Goal: Task Accomplishment & Management: Use online tool/utility

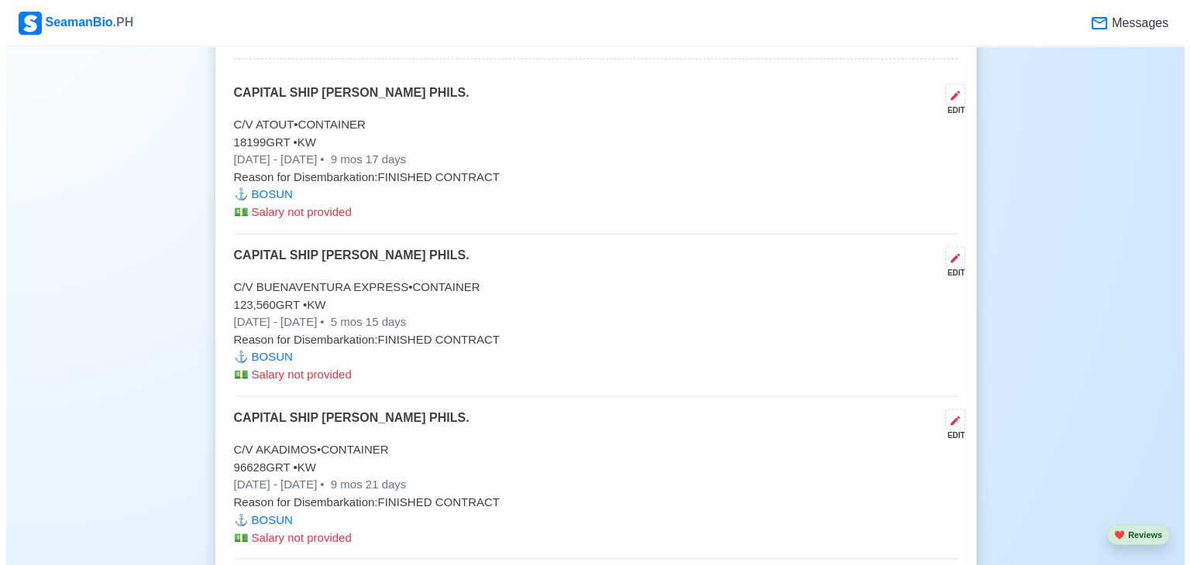
scroll to position [2454, 0]
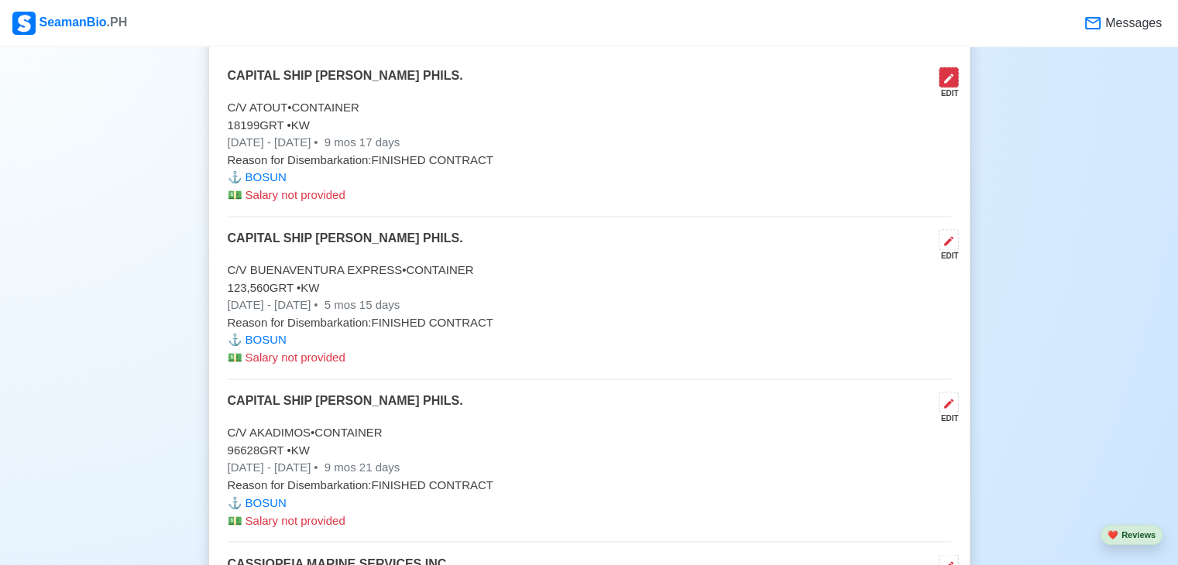
click at [951, 76] on icon at bounding box center [949, 78] width 12 height 12
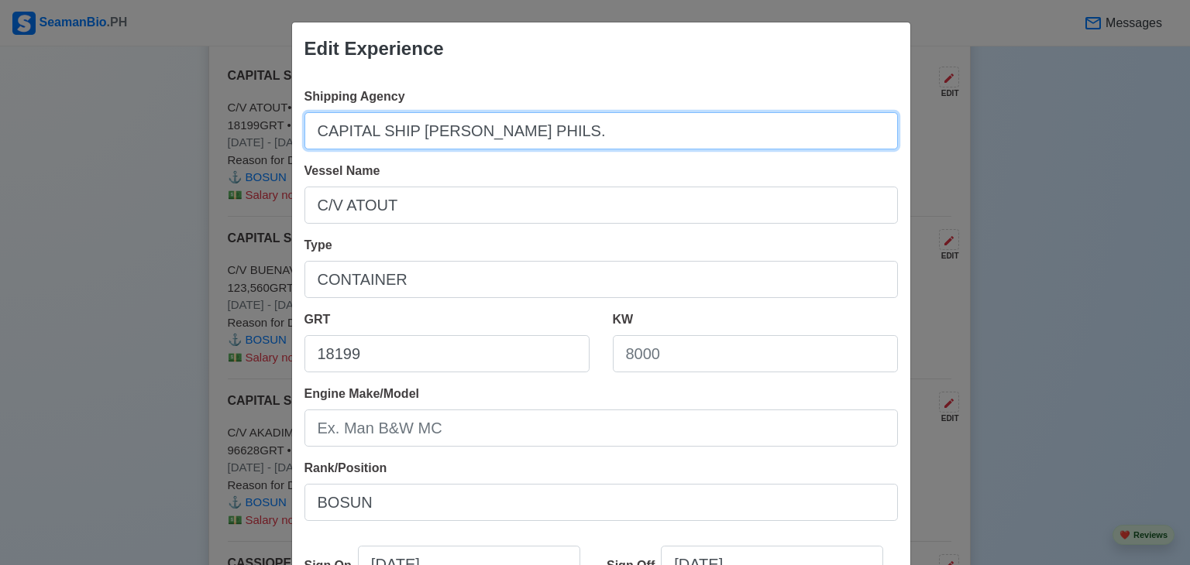
click at [564, 136] on input "CAPITAL SHIP [PERSON_NAME] PHILS." at bounding box center [600, 130] width 593 height 37
type input "C"
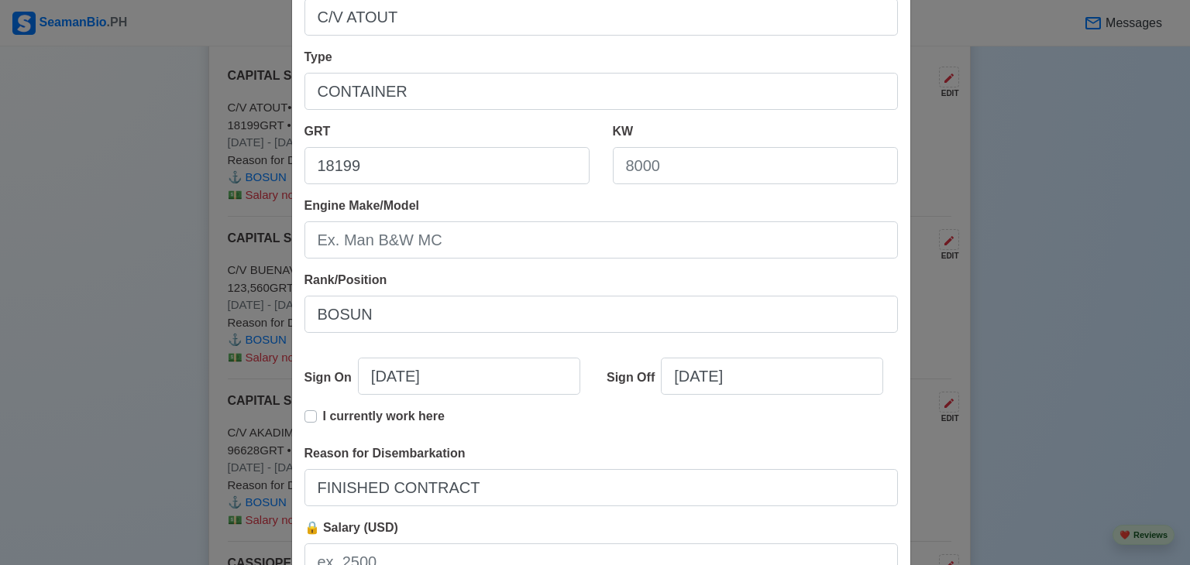
scroll to position [317, 0]
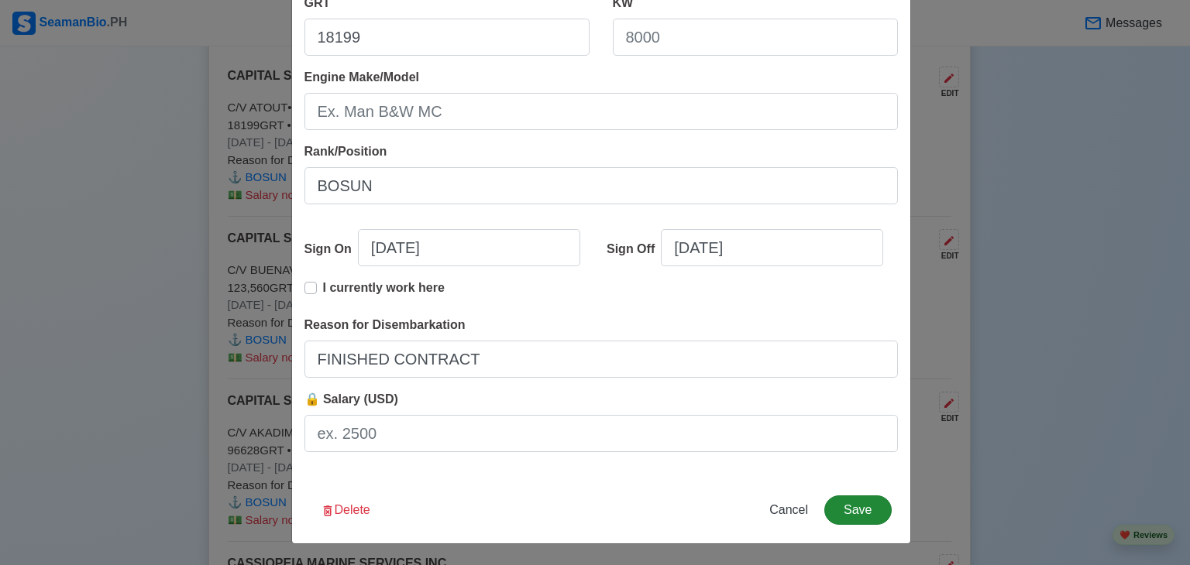
type input "JEBSEN PTC"
click at [864, 512] on button "Save" at bounding box center [857, 510] width 67 height 29
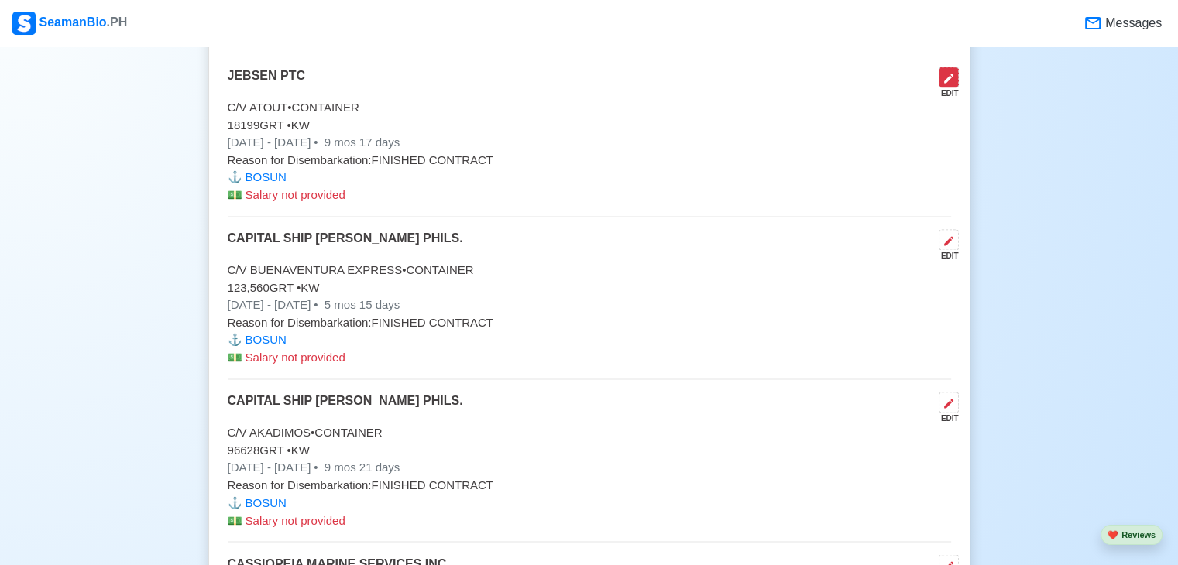
click at [949, 72] on icon at bounding box center [949, 78] width 12 height 12
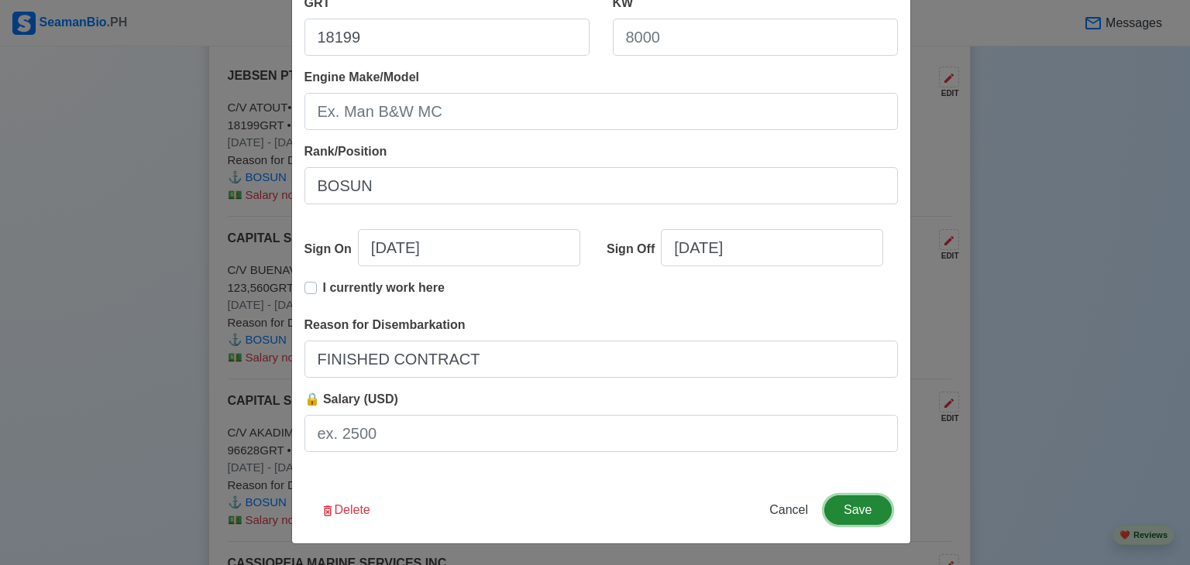
click at [855, 513] on button "Save" at bounding box center [857, 510] width 67 height 29
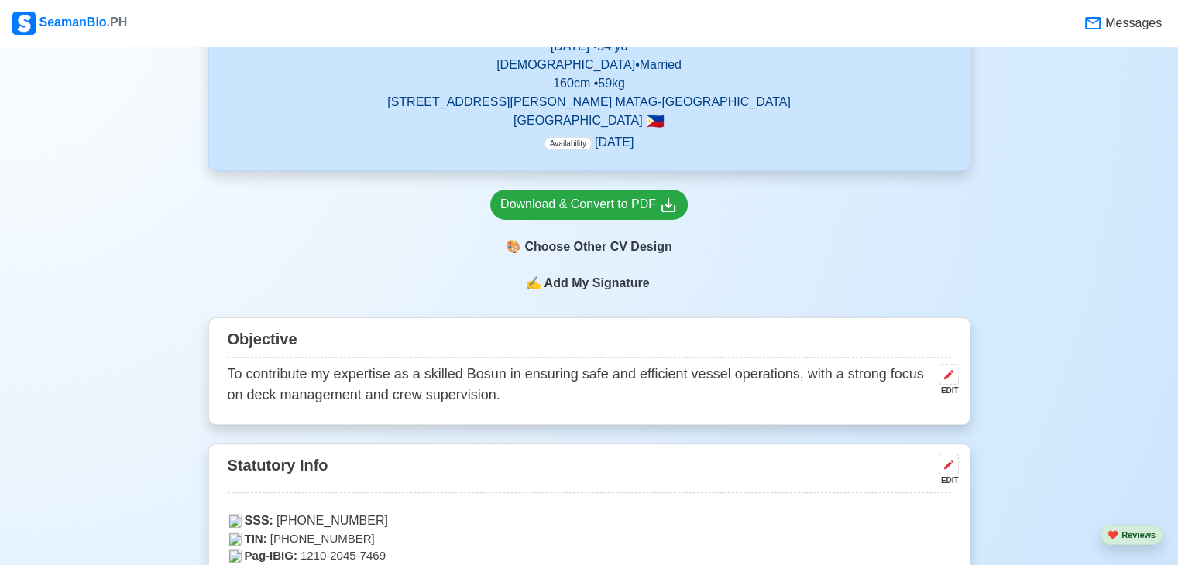
scroll to position [390, 0]
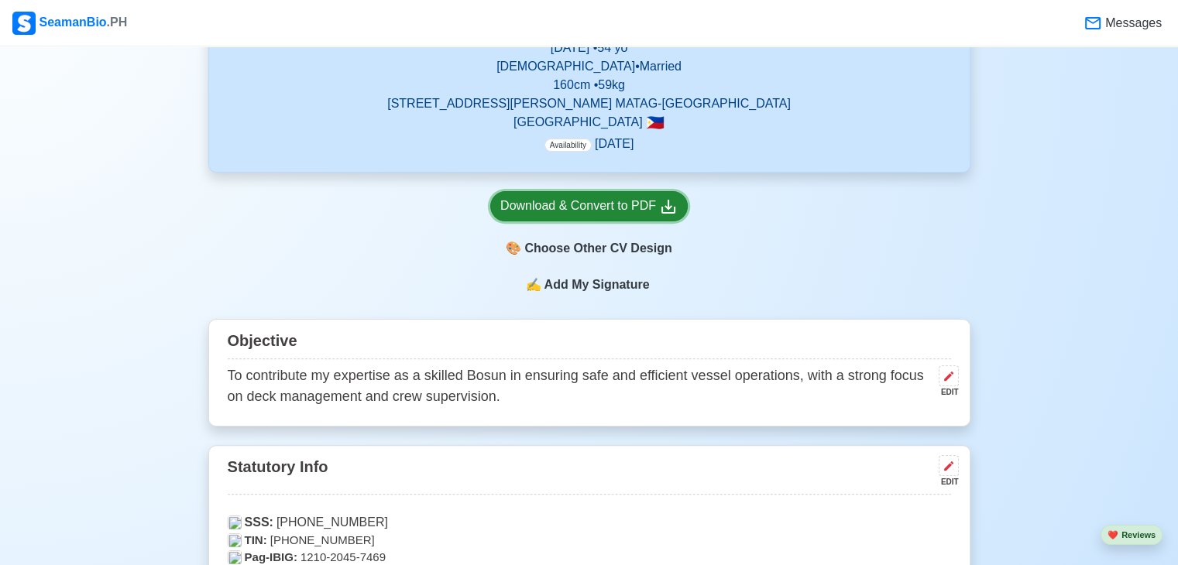
click at [634, 211] on div "Download & Convert to PDF" at bounding box center [588, 206] width 177 height 19
